Goal: Task Accomplishment & Management: Manage account settings

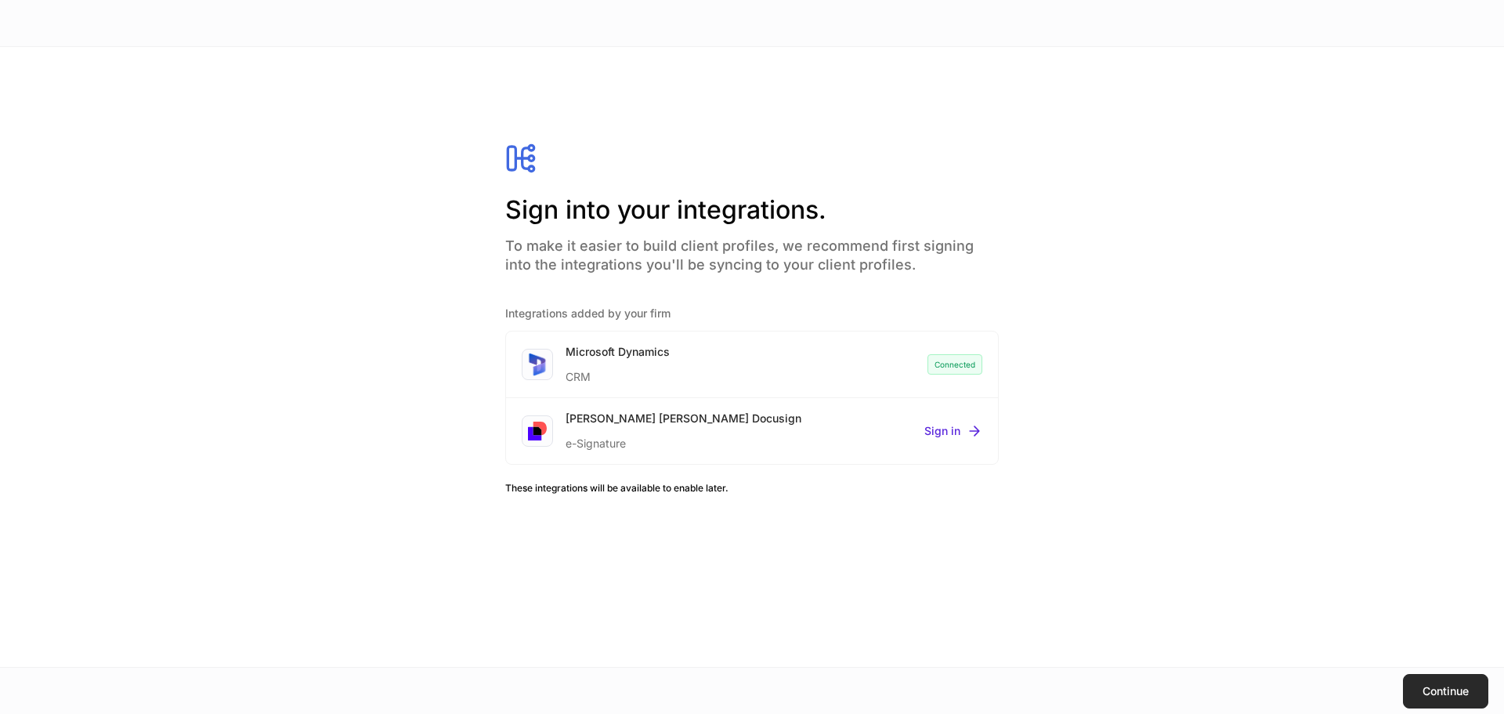
click at [1444, 689] on div "Continue" at bounding box center [1445, 690] width 46 height 11
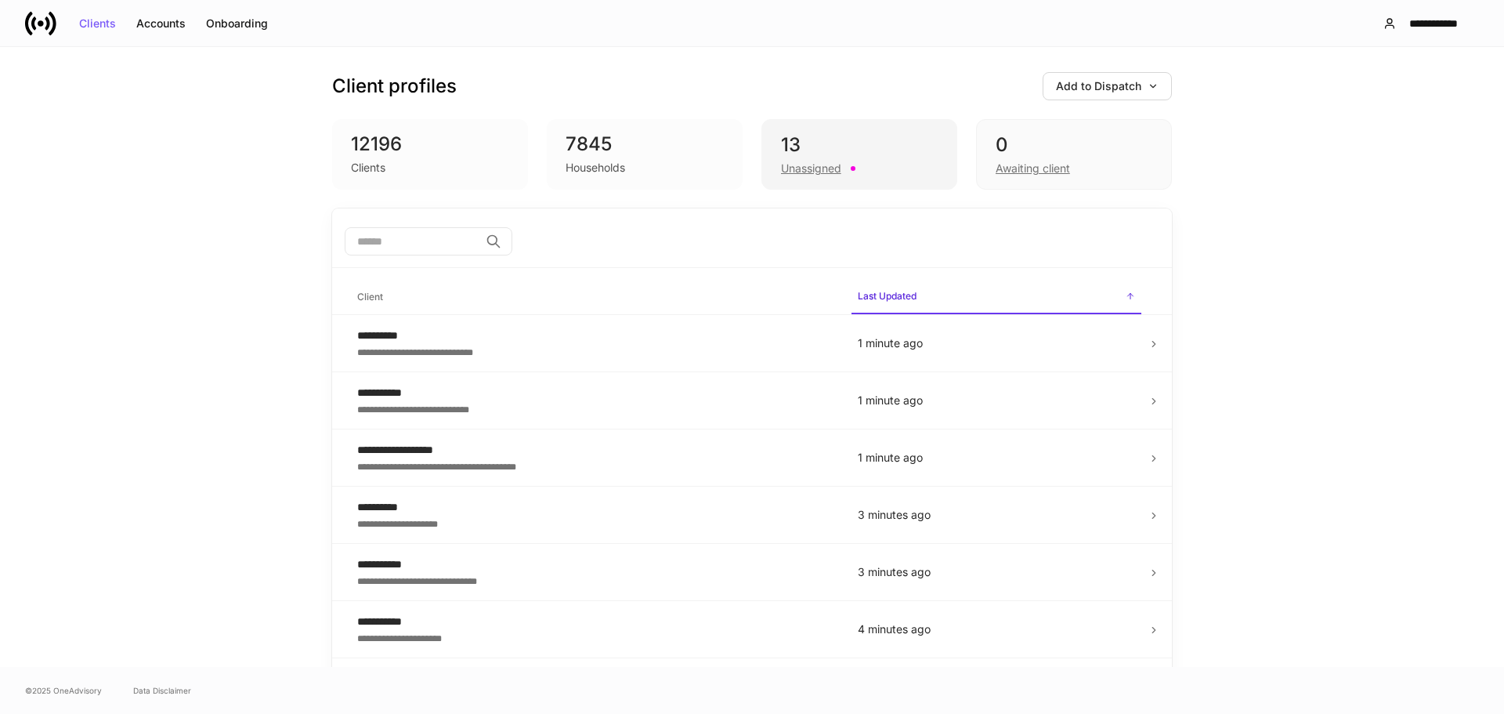
click at [802, 148] on div "13" at bounding box center [859, 144] width 157 height 25
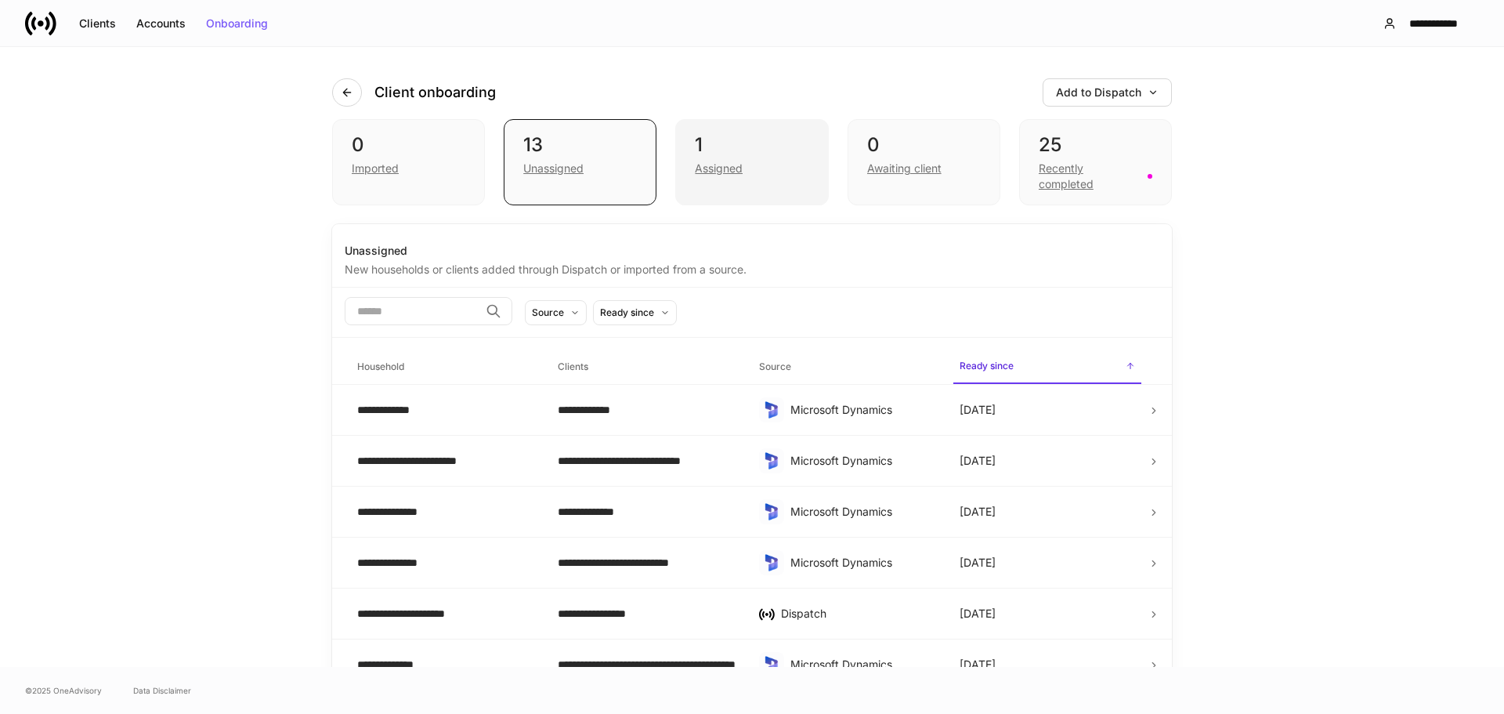
click at [695, 155] on div "1" at bounding box center [752, 144] width 114 height 25
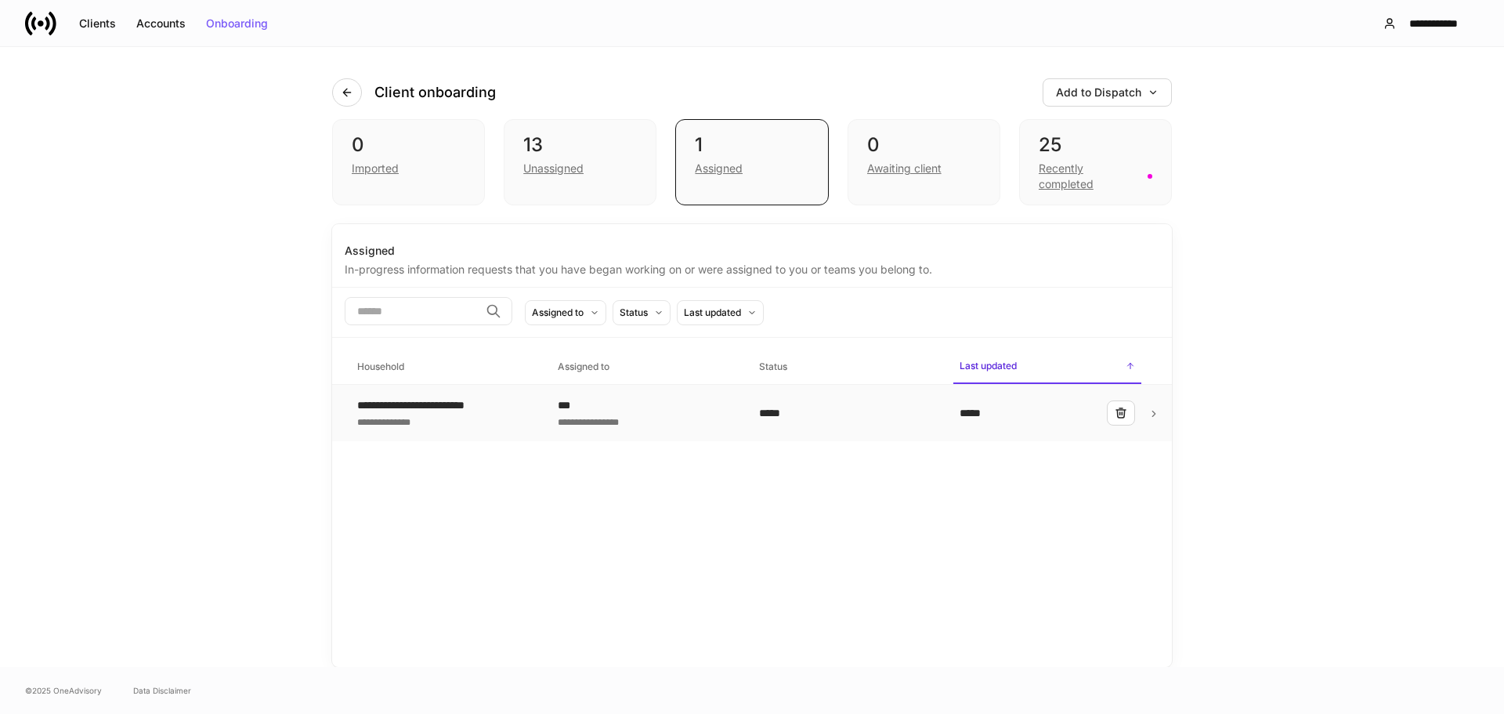
click at [438, 403] on div "**********" at bounding box center [427, 405] width 140 height 16
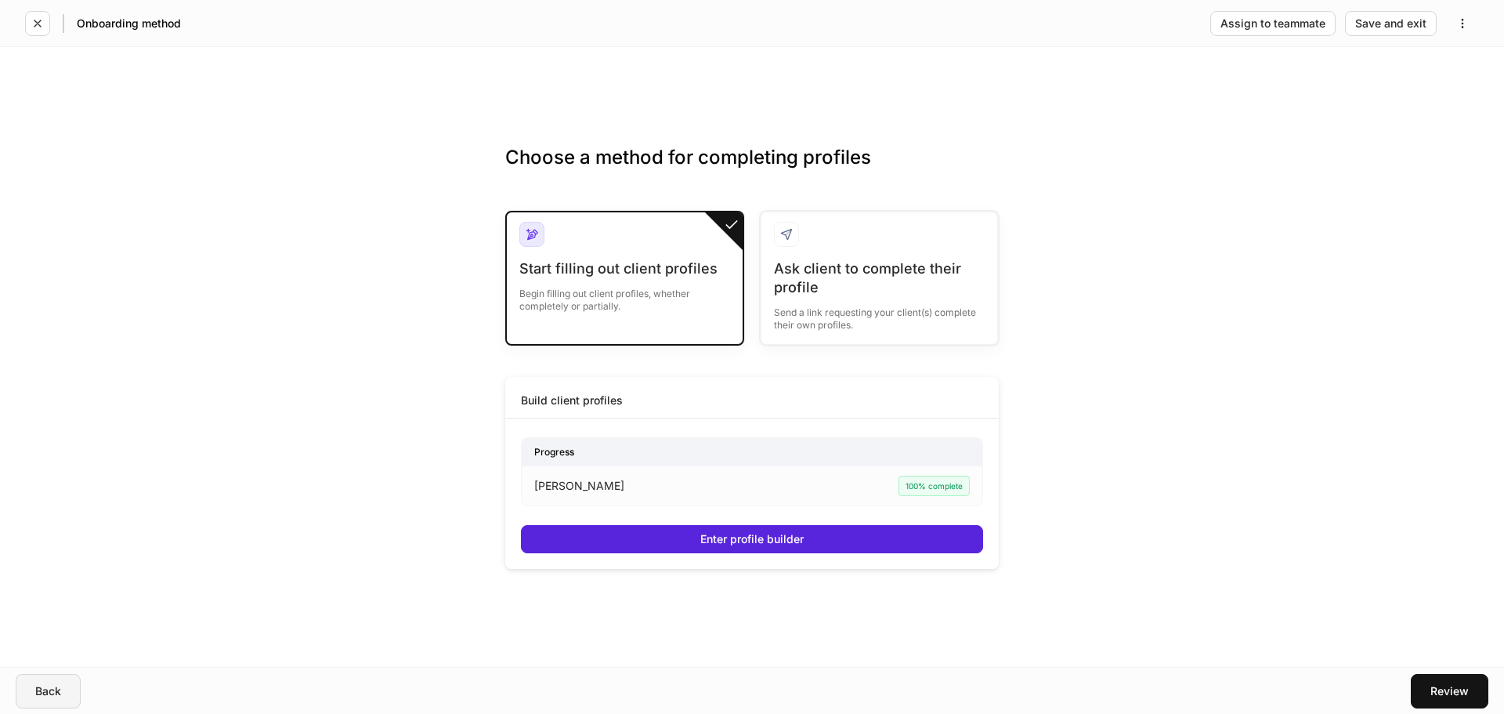
click at [48, 690] on div "Back" at bounding box center [48, 690] width 26 height 11
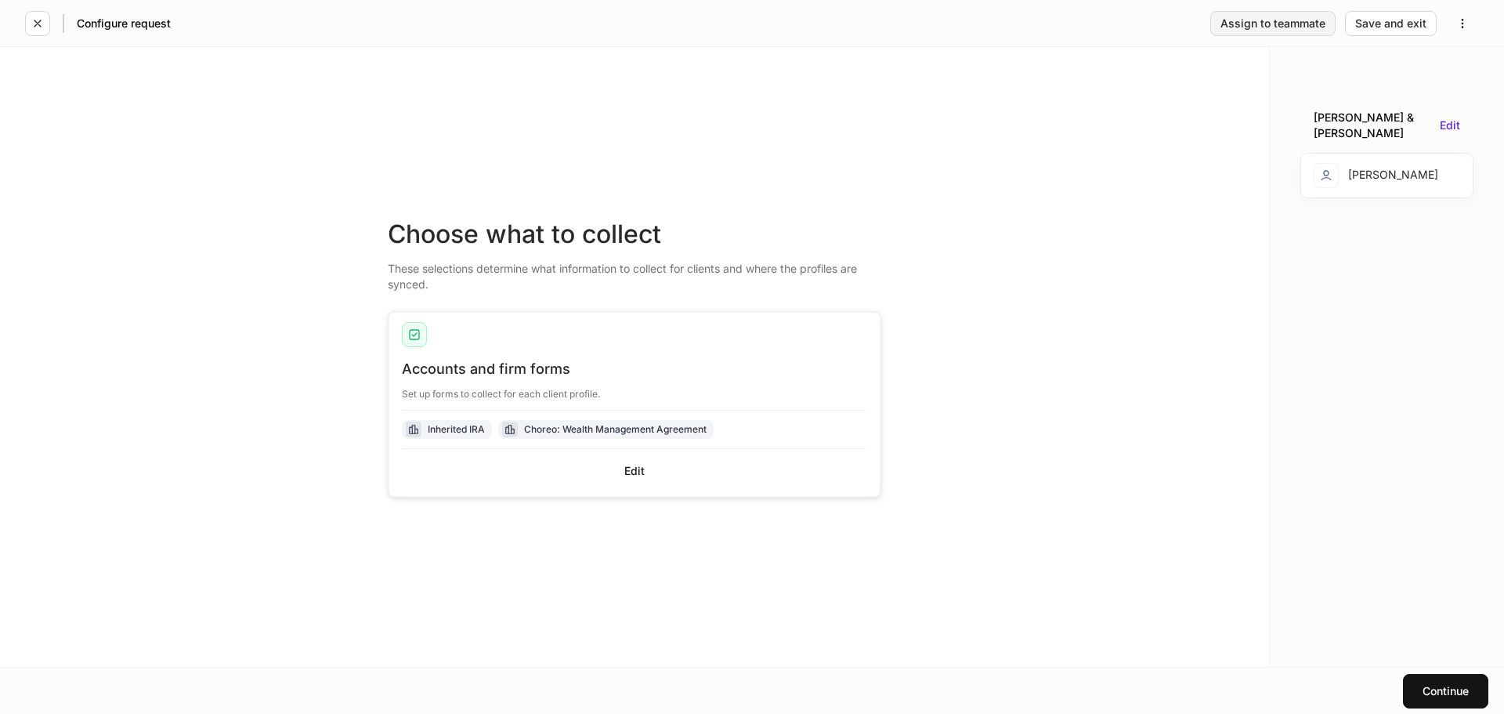
click at [1270, 27] on div "Assign to teammate" at bounding box center [1272, 23] width 105 height 11
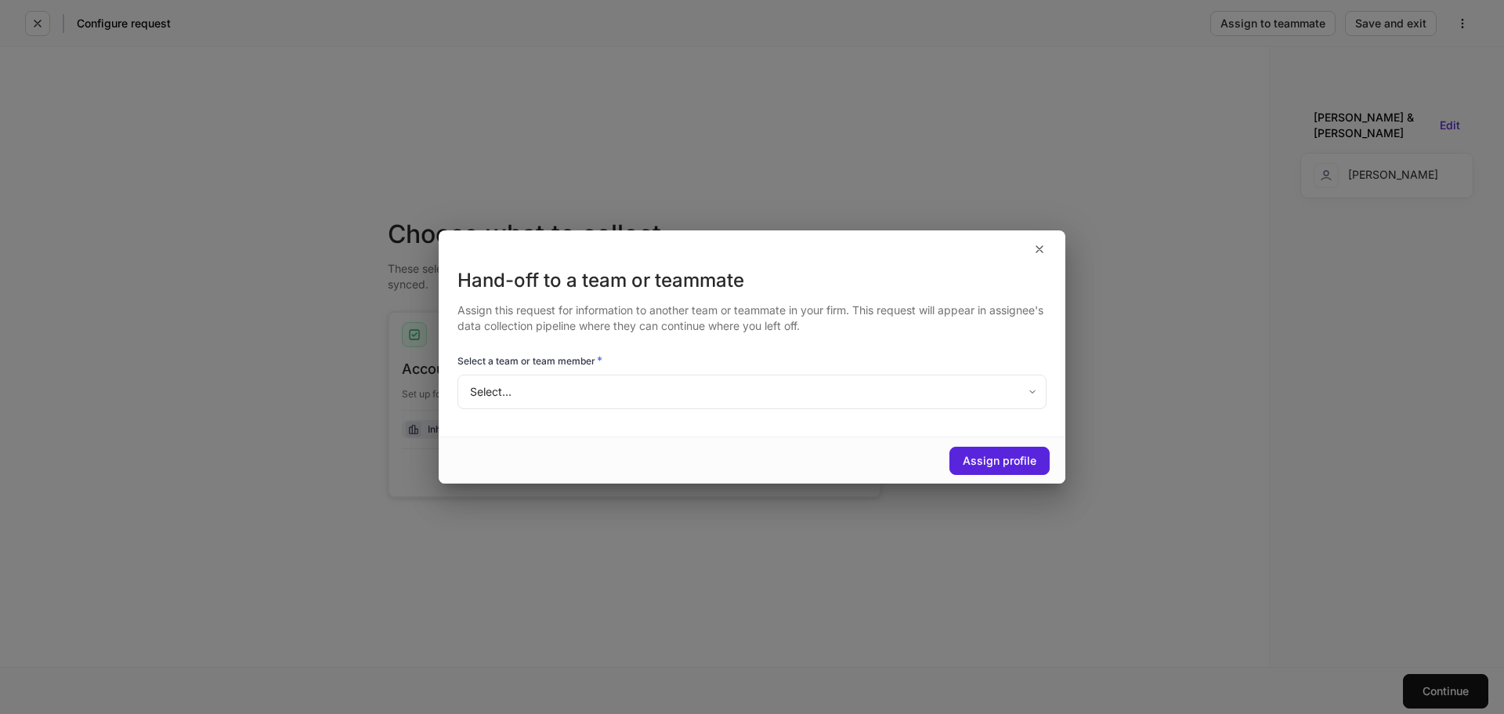
click at [1035, 392] on body "Configure request Assign to teammate Save and exit Choose what to collect These…" at bounding box center [752, 357] width 1504 height 714
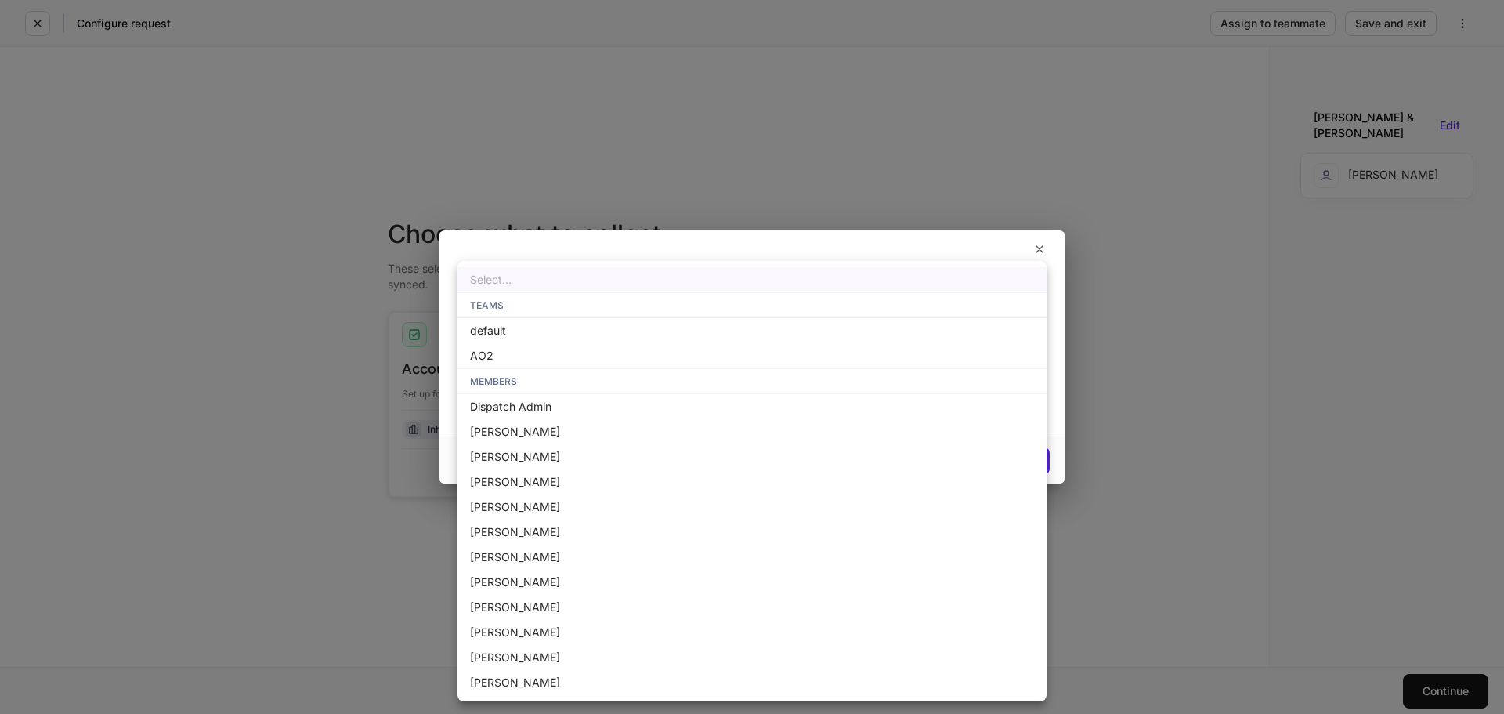
click at [1239, 496] on div at bounding box center [752, 357] width 1504 height 714
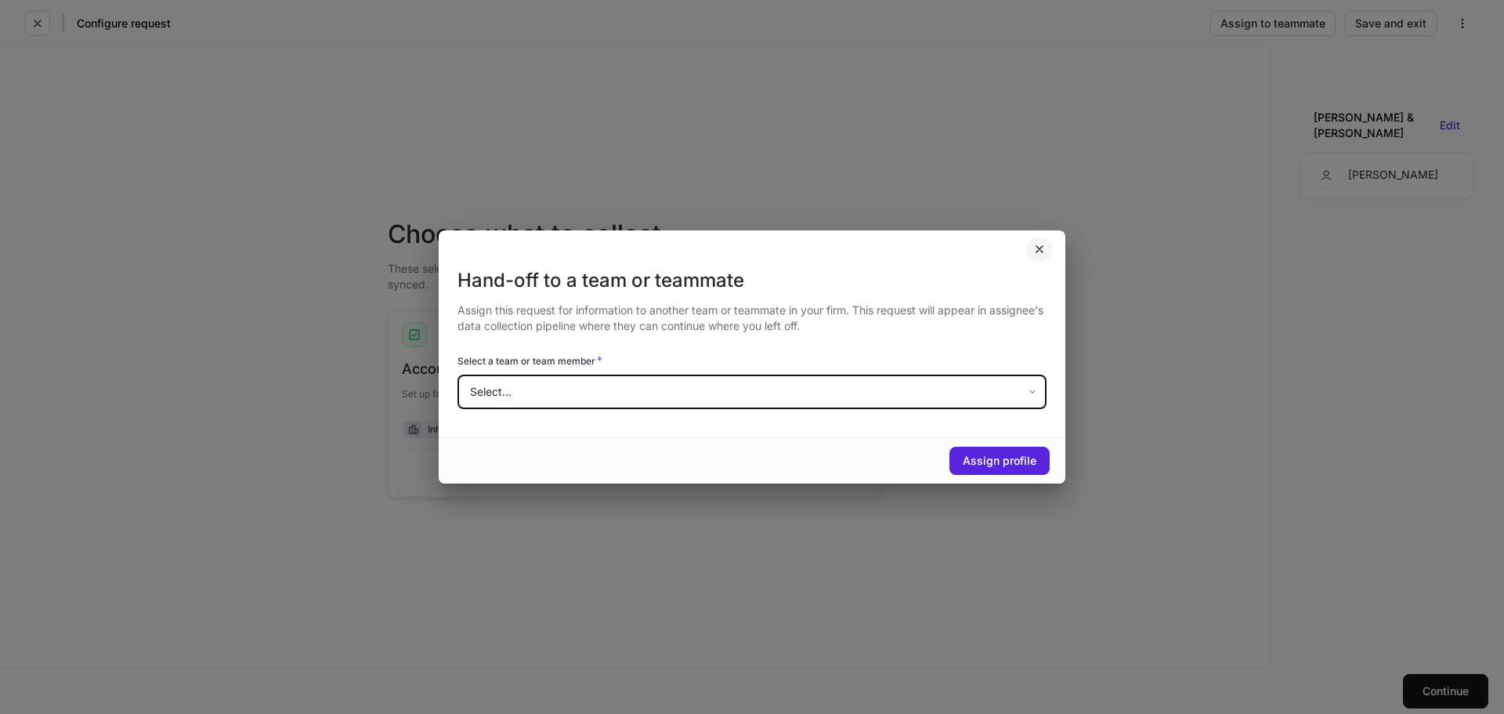
click at [1037, 247] on icon "button" at bounding box center [1039, 249] width 6 height 6
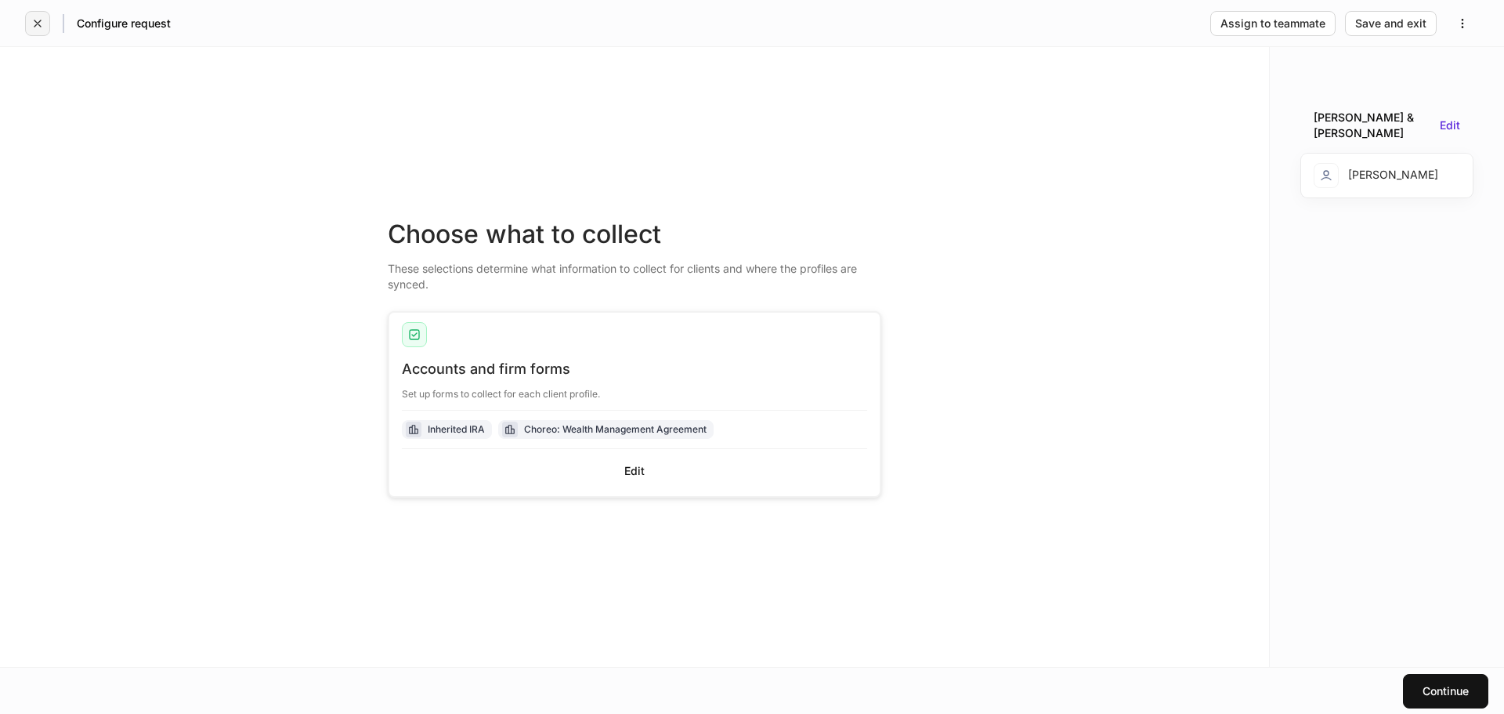
click at [34, 20] on icon "button" at bounding box center [37, 23] width 6 height 6
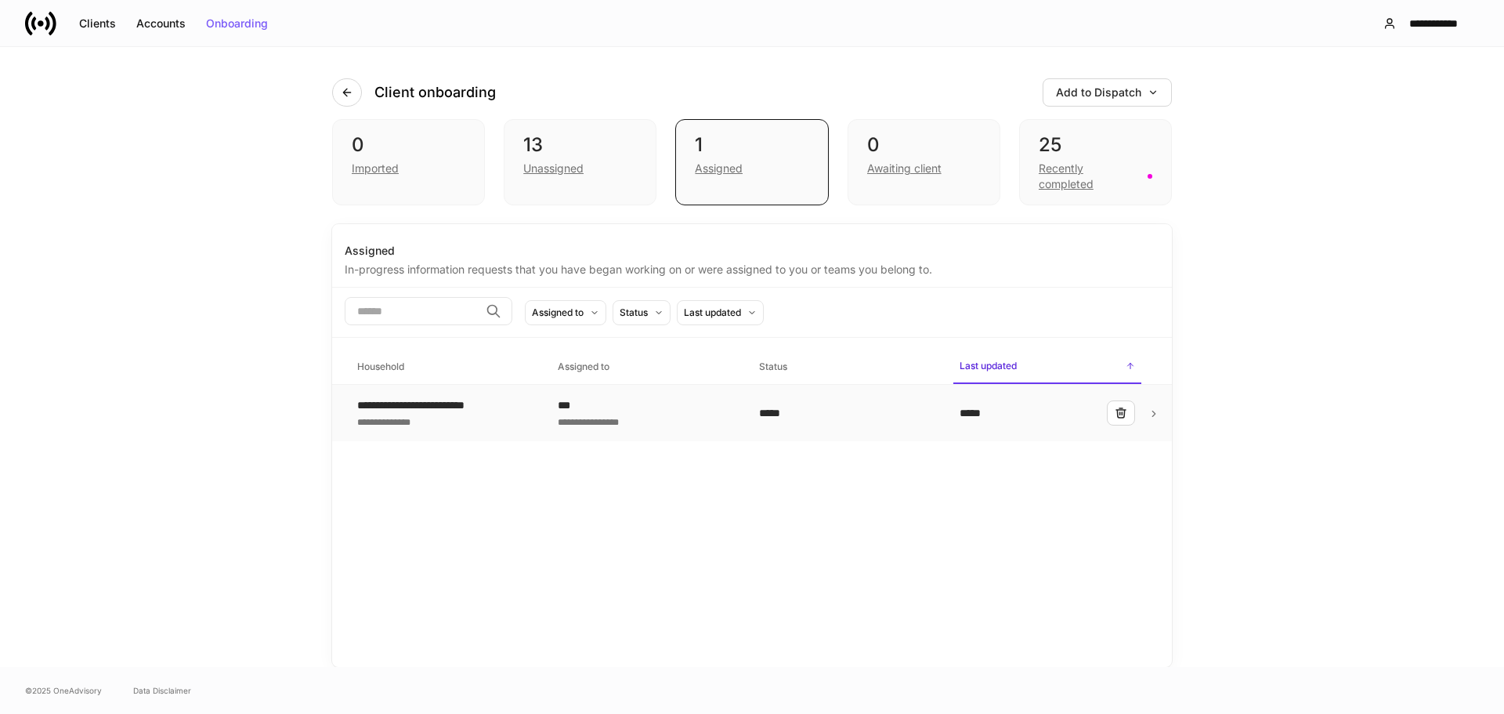
click at [463, 406] on div "**********" at bounding box center [427, 405] width 140 height 16
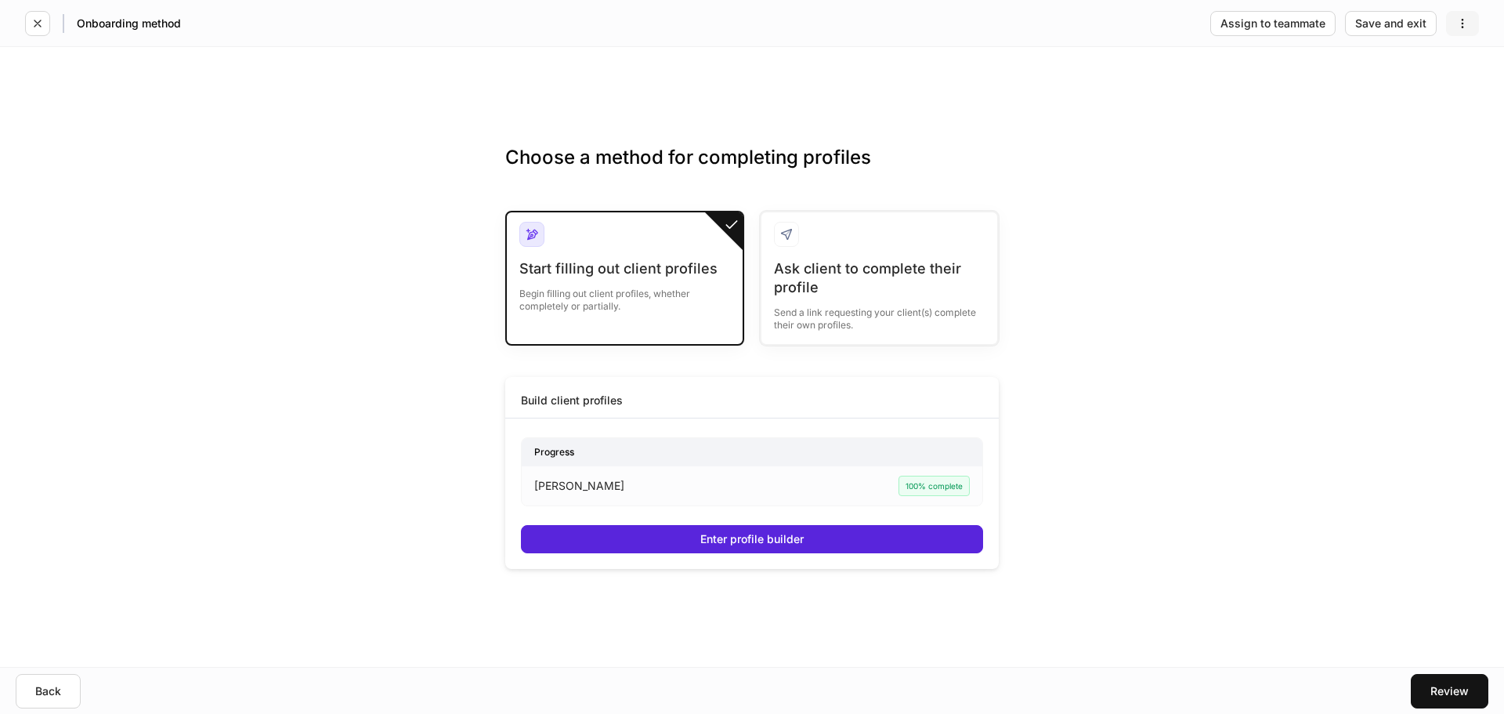
click at [1464, 21] on icon "button" at bounding box center [1462, 23] width 13 height 13
click at [1279, 175] on div at bounding box center [752, 357] width 1504 height 714
click at [1270, 23] on div "Assign to teammate" at bounding box center [1272, 23] width 105 height 11
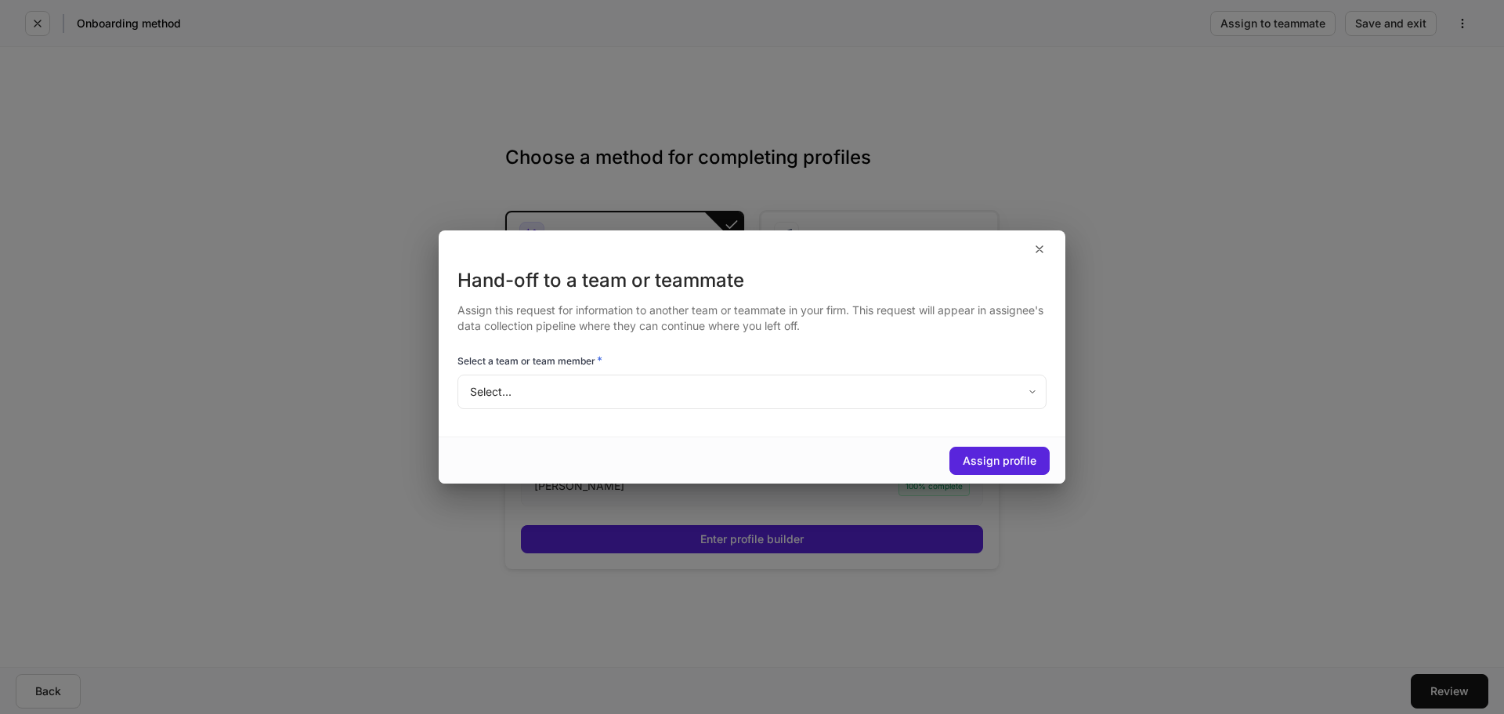
click at [537, 396] on body "Onboarding method Assign to teammate Save and exit Choose a method for completi…" at bounding box center [752, 357] width 1504 height 714
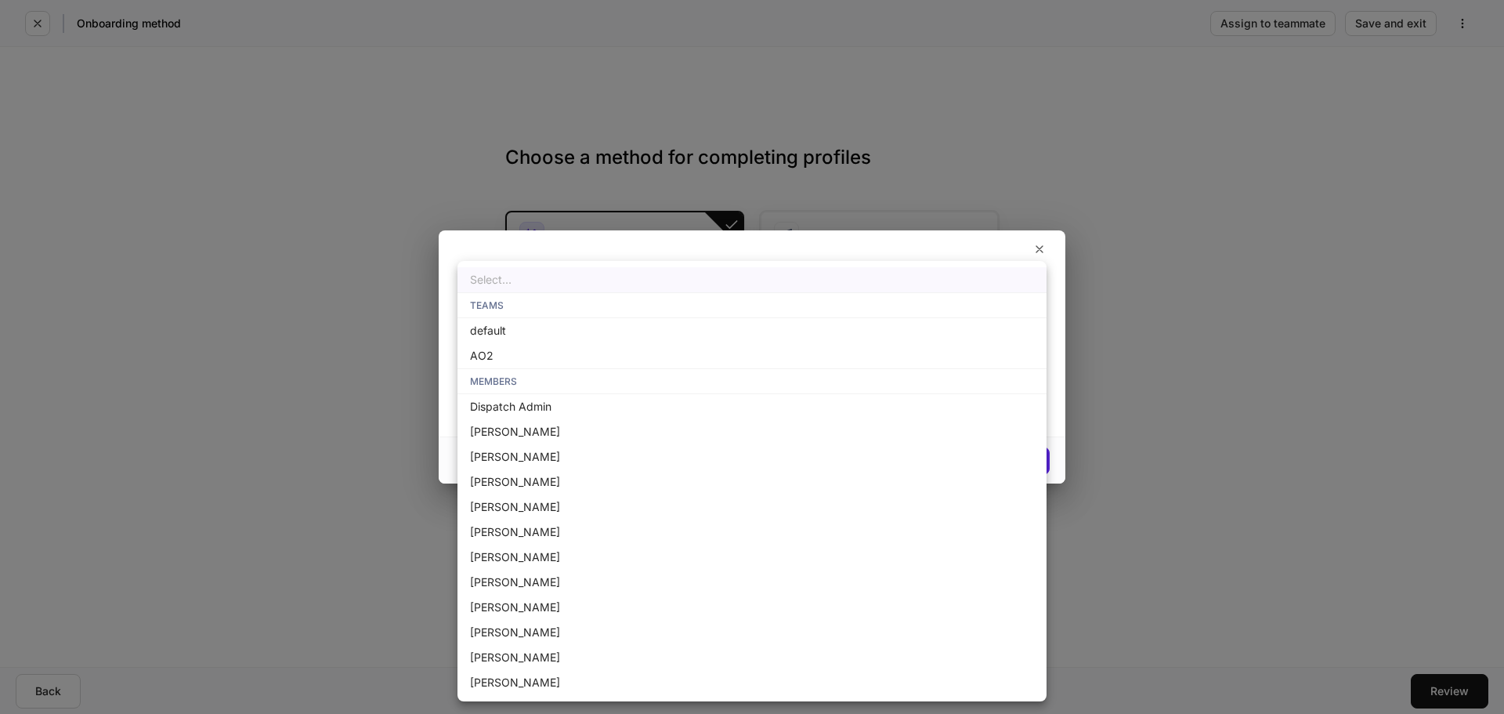
click at [490, 355] on li "AO2" at bounding box center [751, 355] width 589 height 25
type input "**********"
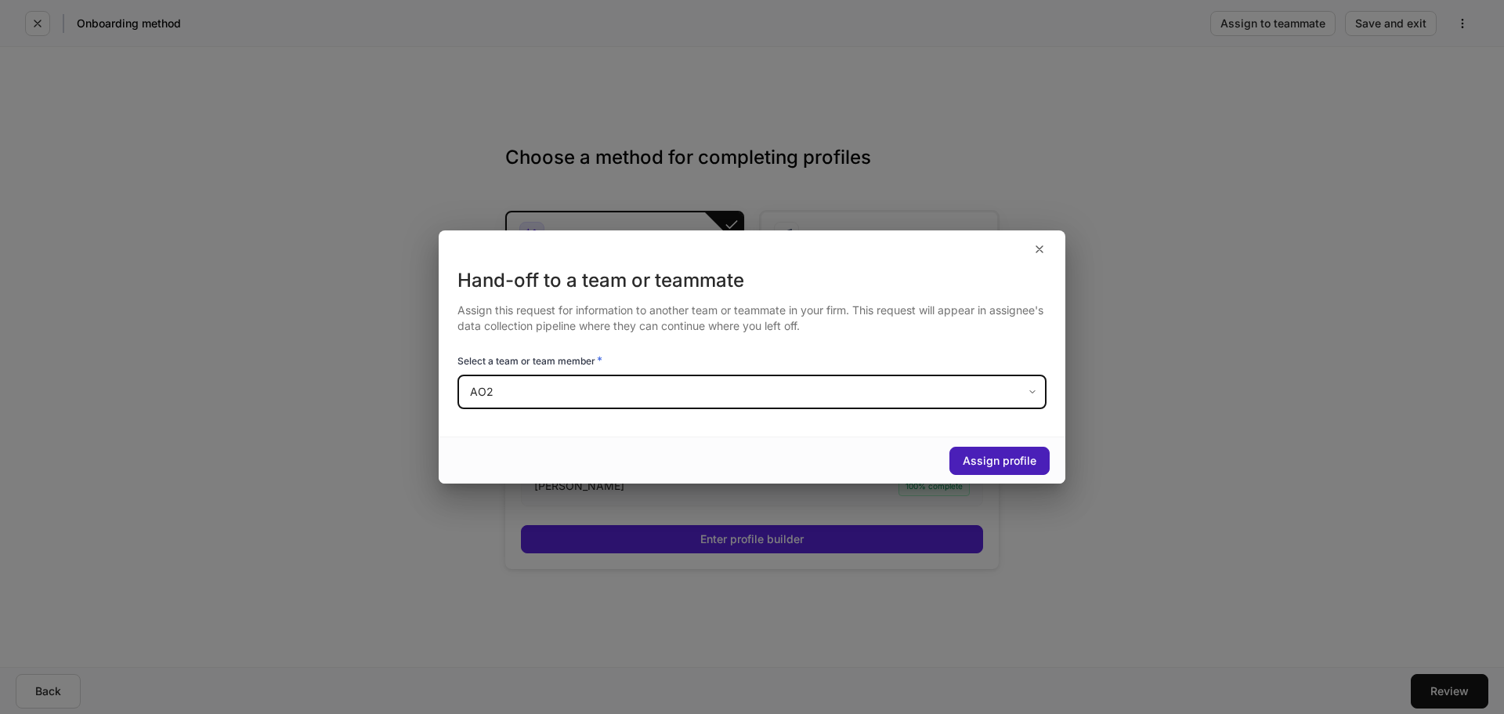
click at [1028, 460] on div "Assign profile" at bounding box center [1000, 460] width 74 height 11
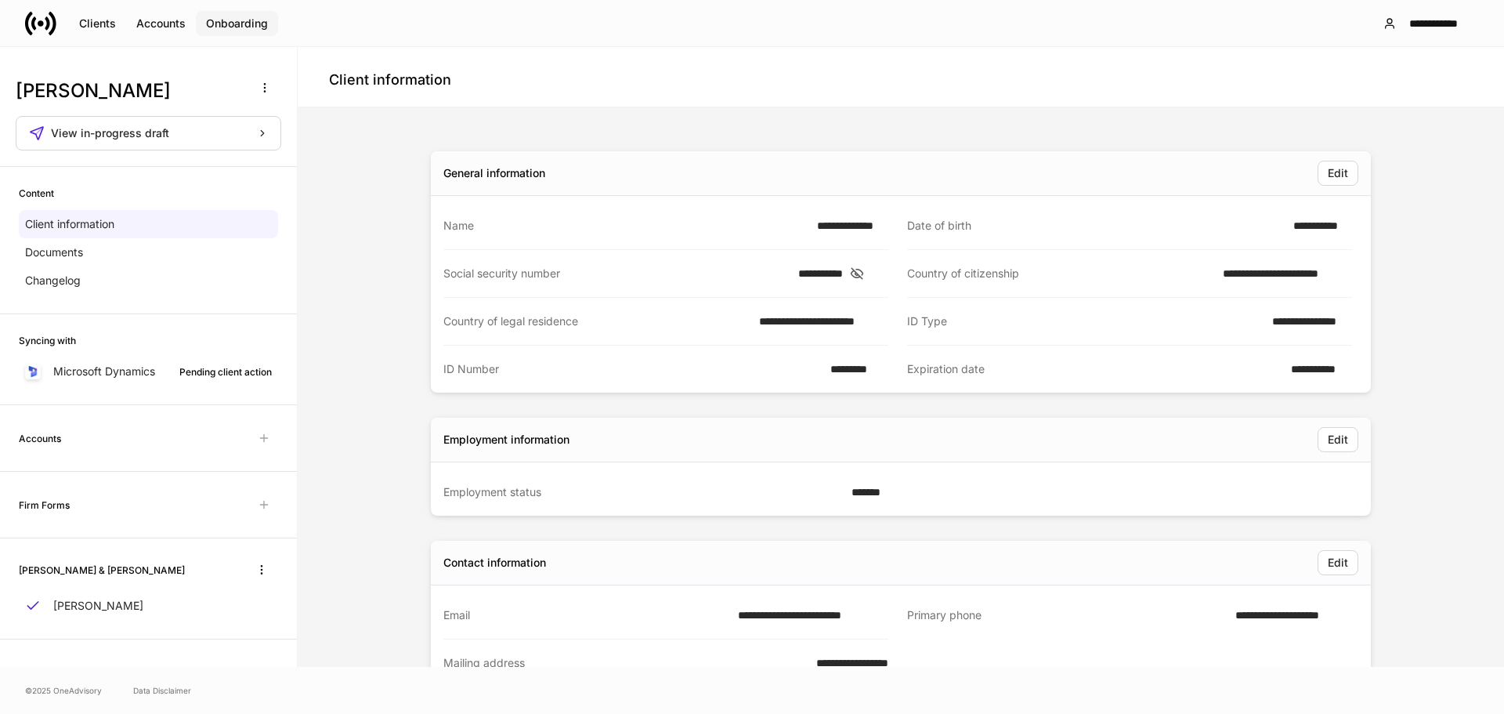
click at [246, 29] on div "Onboarding" at bounding box center [237, 23] width 62 height 11
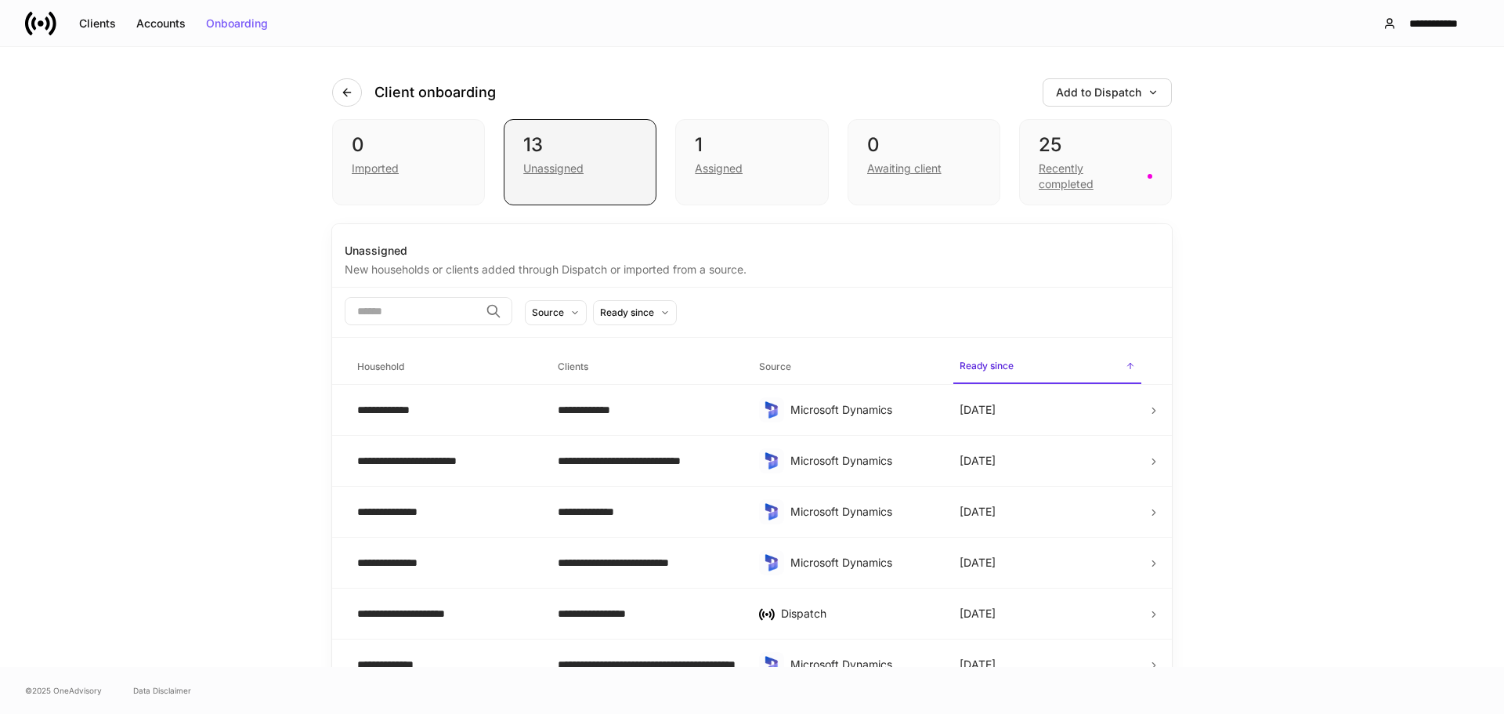
click at [534, 172] on div "Unassigned" at bounding box center [553, 169] width 60 height 16
click at [713, 164] on div "Assigned" at bounding box center [719, 169] width 48 height 16
